Goal: Use online tool/utility: Utilize a website feature to perform a specific function

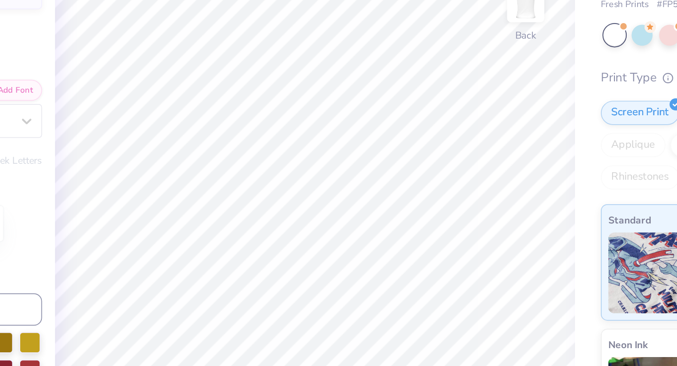
type textarea "x"
type input "0.0"
type textarea "x"
type input "0.38"
type input "0.37"
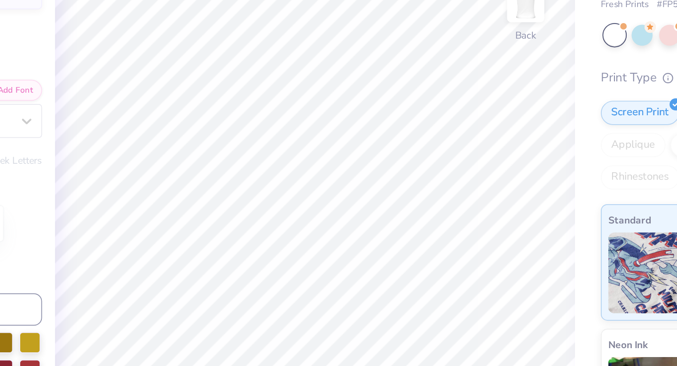
type input "2.33"
type input "-0.5"
type textarea "x"
type input "0.43"
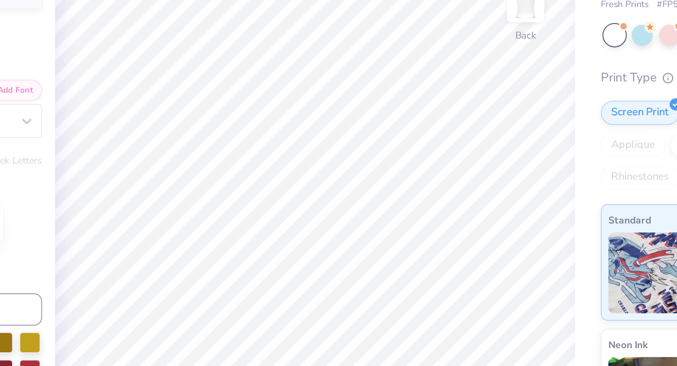
type input "0.44"
type input "2.70"
type input "22.4"
type textarea "x"
type input "0.0"
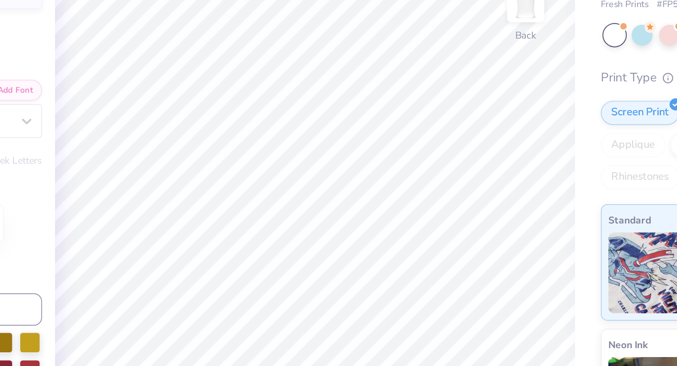
type textarea "x"
type input "22.4"
type textarea "x"
type input "0.0"
type textarea "x"
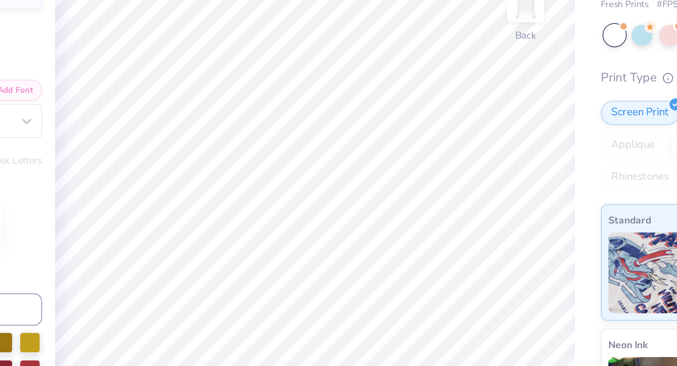
type input "1.33"
type input "0.13"
type input "5.72"
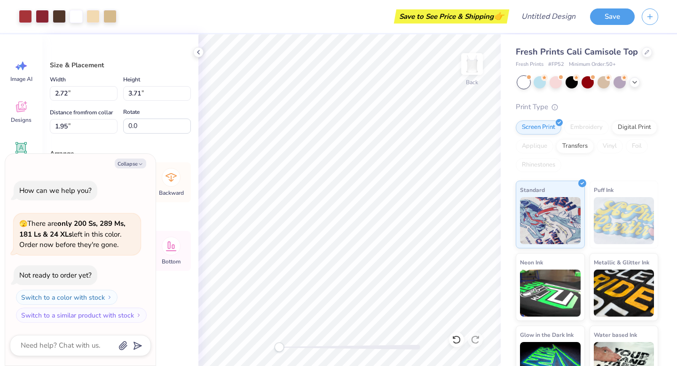
type textarea "x"
type input "5.59"
type input "7.61"
type textarea "x"
type input "0.68"
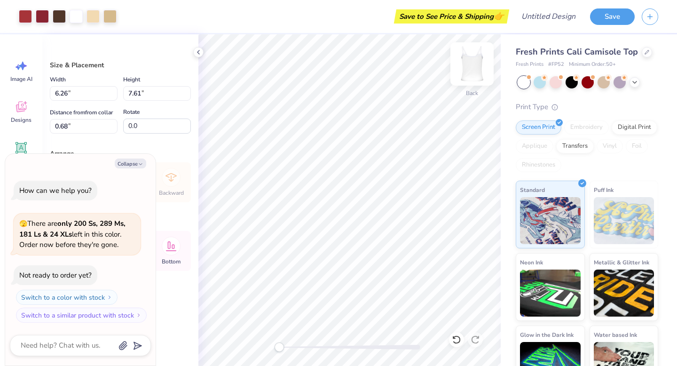
type textarea "x"
type input "8.58"
type input "10.44"
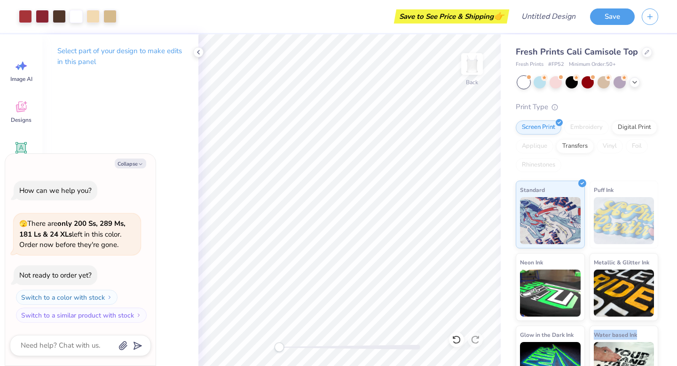
drag, startPoint x: 638, startPoint y: 336, endPoint x: 654, endPoint y: 323, distance: 20.3
click at [654, 323] on div "Standard Puff Ink Neon Ink Metallic & Glitter Ink Glow in the Dark Ink Water ba…" at bounding box center [587, 287] width 142 height 213
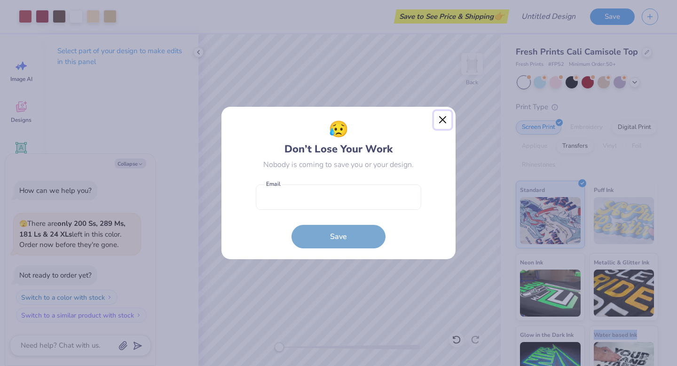
click at [440, 116] on button "Close" at bounding box center [443, 120] width 18 height 18
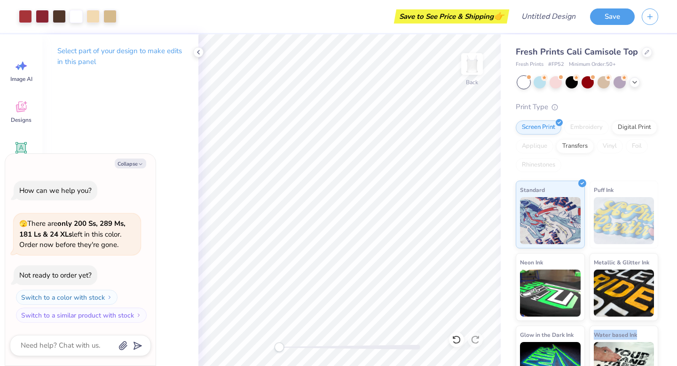
scroll to position [27, 0]
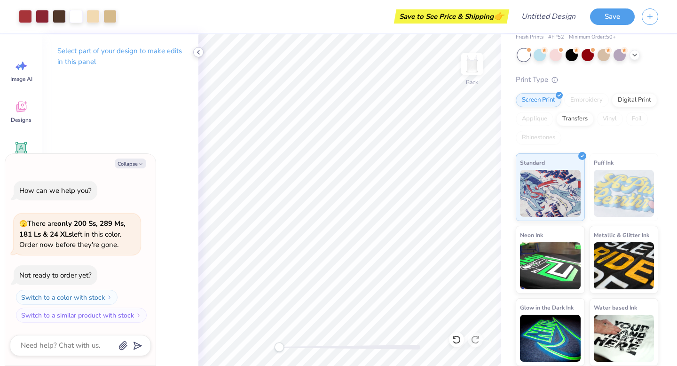
click at [195, 55] on icon at bounding box center [199, 52] width 8 height 8
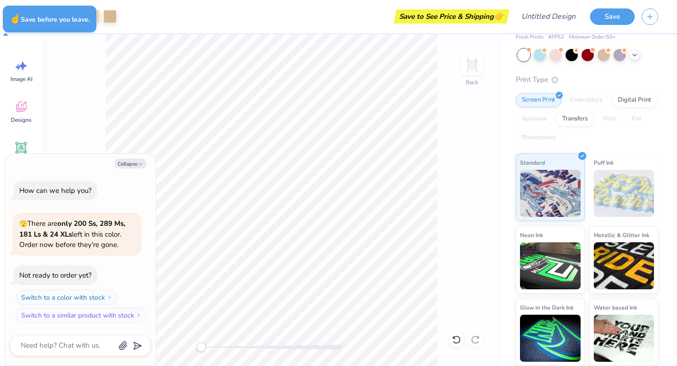
type textarea "x"
